Goal: Navigation & Orientation: Find specific page/section

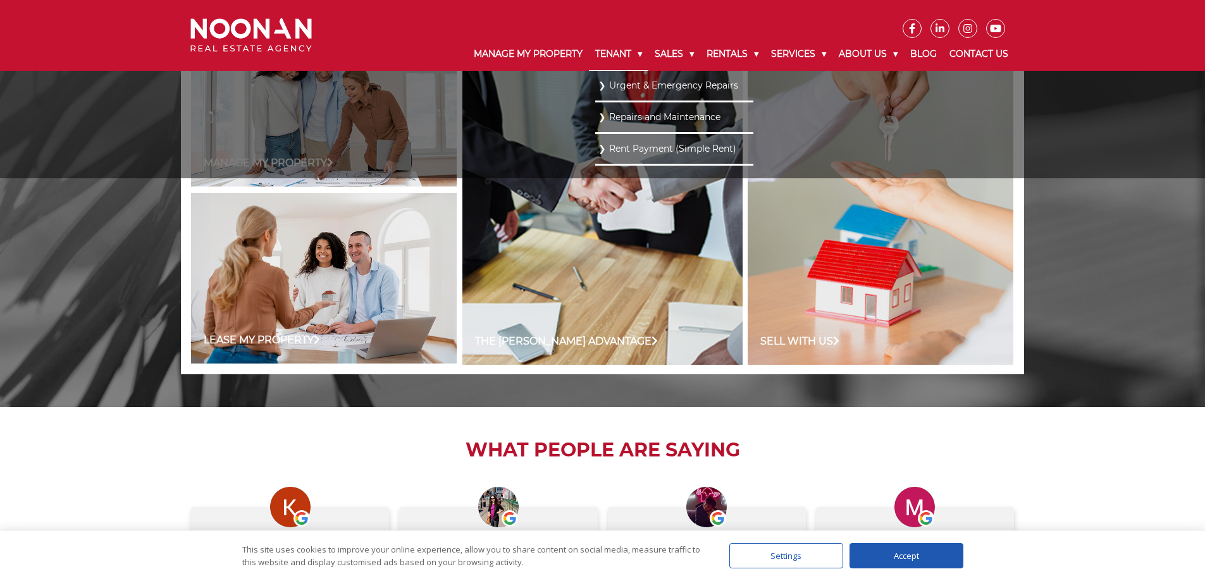
scroll to position [906, 0]
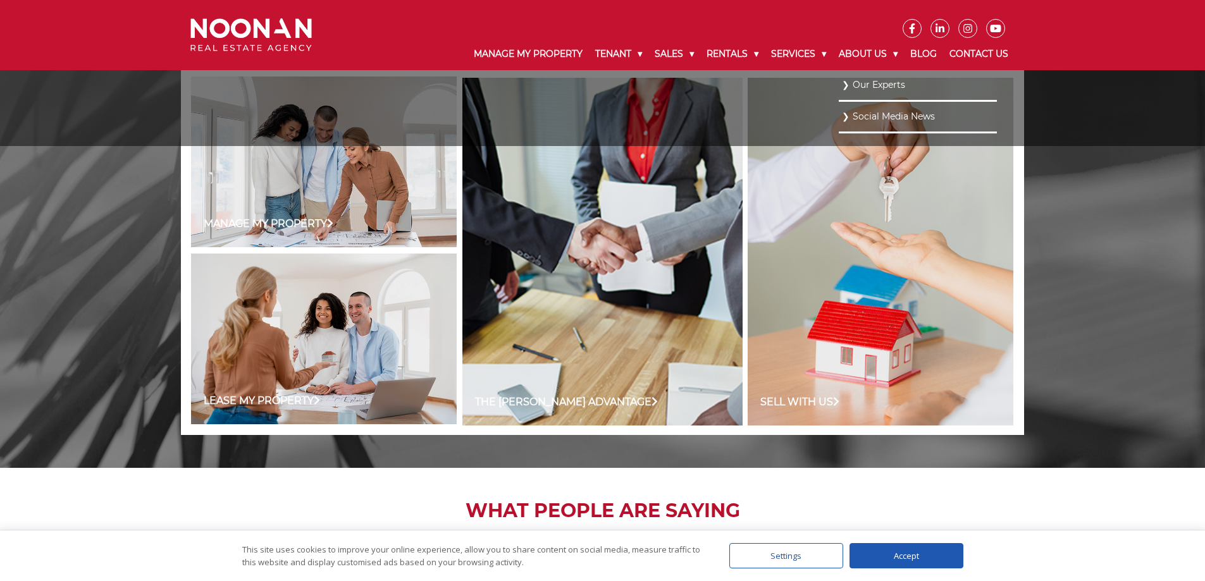
click at [860, 84] on link "Our Experts" at bounding box center [918, 85] width 152 height 17
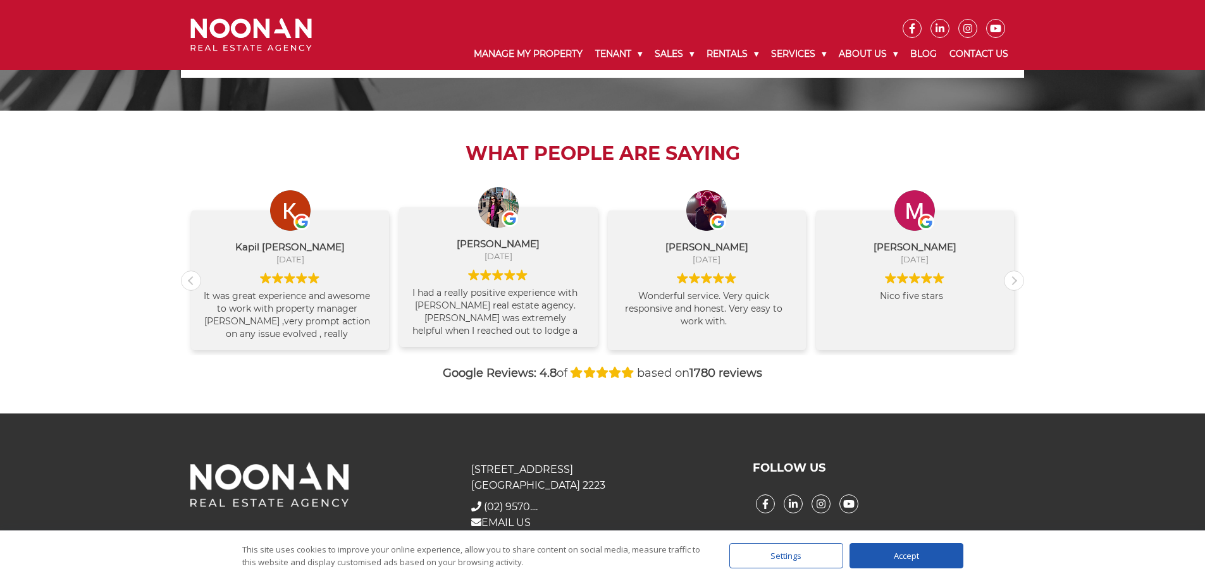
scroll to position [1286, 0]
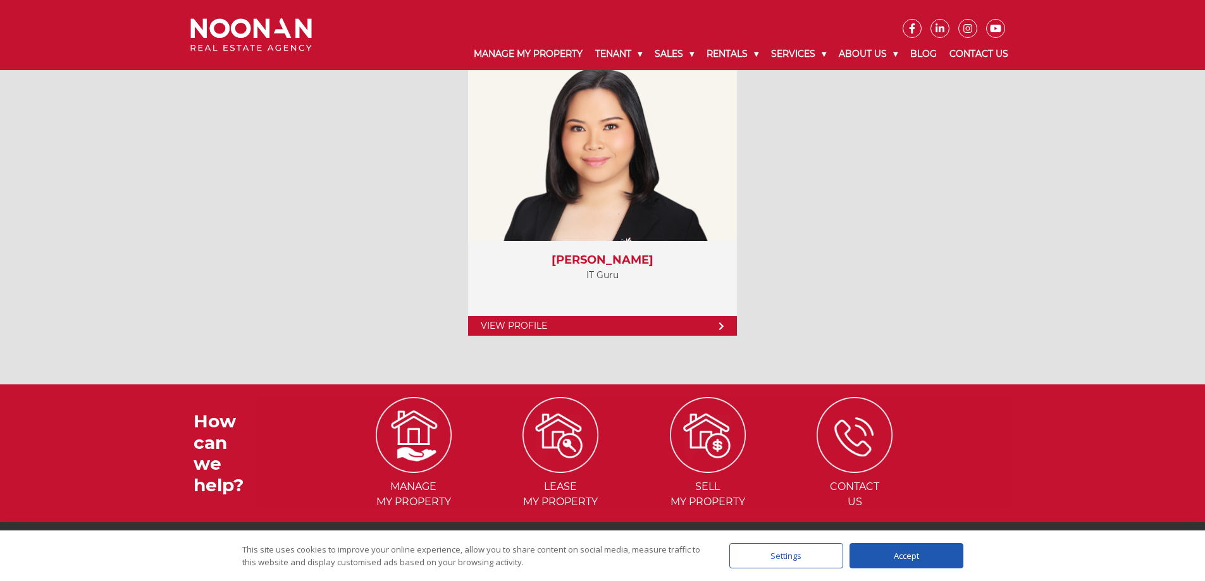
scroll to position [5195, 0]
